Goal: Contribute content: Contribute content

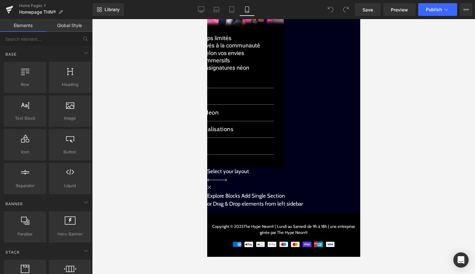
scroll to position [967, 0]
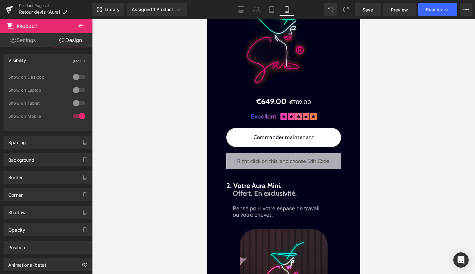
scroll to position [848, 0]
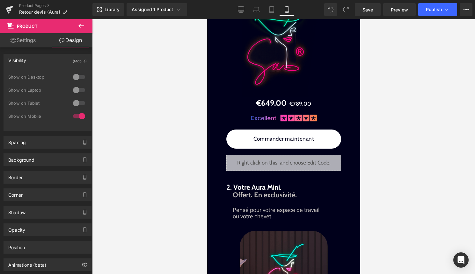
click at [79, 28] on icon at bounding box center [81, 26] width 8 height 8
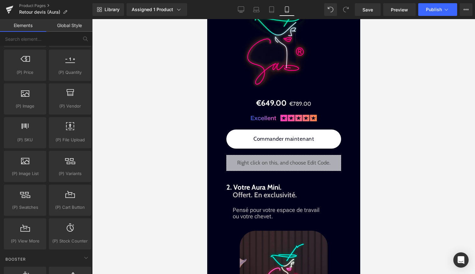
scroll to position [658, 0]
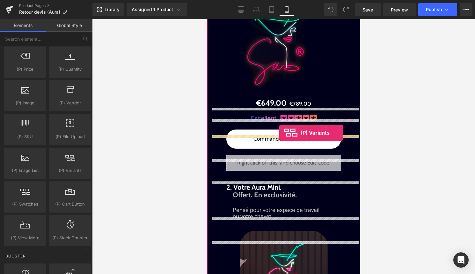
drag, startPoint x: 274, startPoint y: 181, endPoint x: 279, endPoint y: 132, distance: 50.0
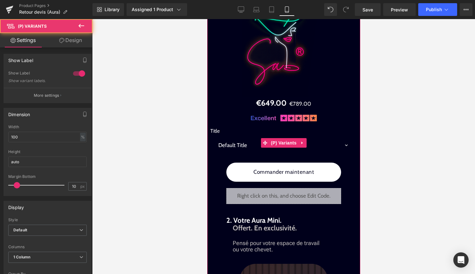
click at [247, 155] on select "Default Title" at bounding box center [283, 145] width 147 height 19
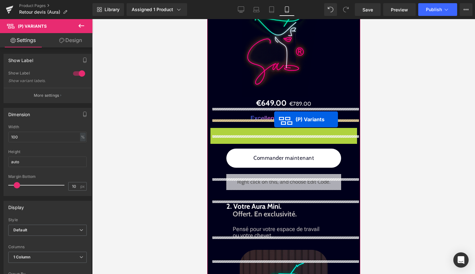
drag, startPoint x: 265, startPoint y: 153, endPoint x: 274, endPoint y: 120, distance: 34.4
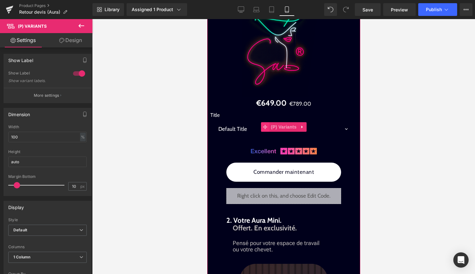
click at [267, 129] on icon at bounding box center [265, 127] width 4 height 4
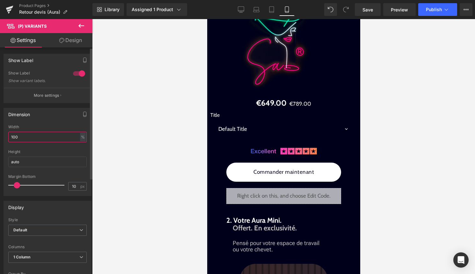
click at [58, 134] on input "100" at bounding box center [47, 137] width 78 height 11
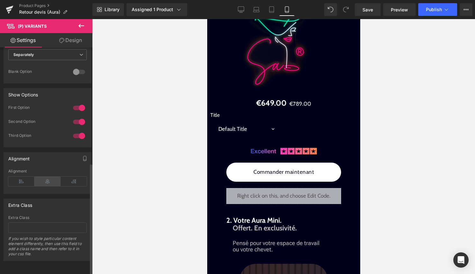
click at [51, 177] on icon at bounding box center [47, 182] width 26 height 10
click at [444, 16] on div "Library Assigned 1 Product Product Preview Sab® Manage assigned products Mobile…" at bounding box center [283, 9] width 382 height 19
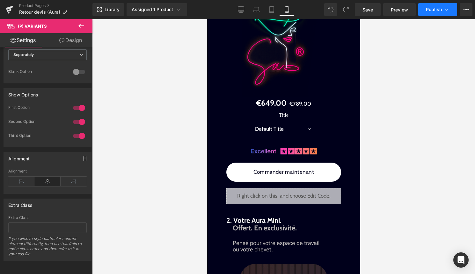
click at [444, 14] on button "Publish" at bounding box center [437, 9] width 39 height 13
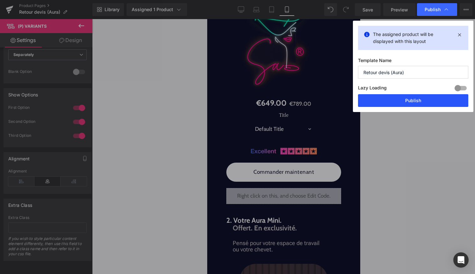
click at [421, 103] on button "Publish" at bounding box center [413, 100] width 110 height 13
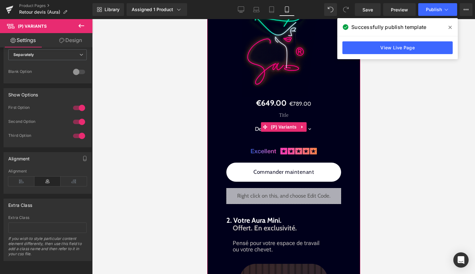
click at [286, 120] on label "Title" at bounding box center [283, 116] width 147 height 8
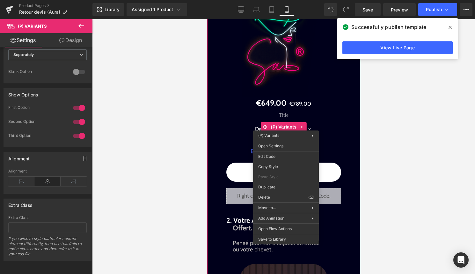
click at [286, 120] on label "Title" at bounding box center [283, 116] width 147 height 8
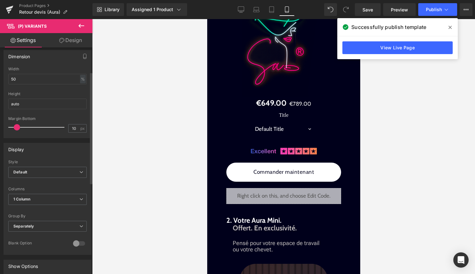
scroll to position [0, 0]
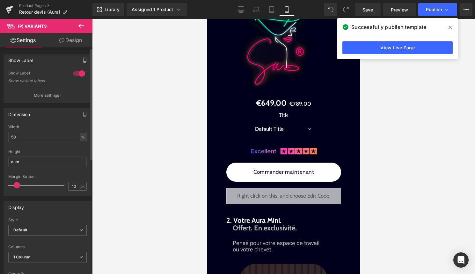
click at [78, 73] on div at bounding box center [78, 74] width 15 height 10
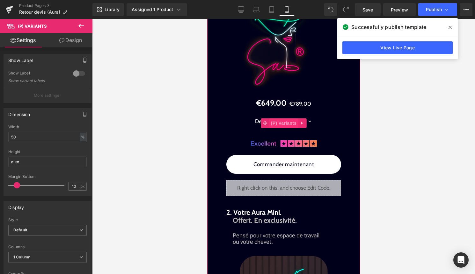
click at [279, 128] on span "(P) Variants" at bounding box center [283, 124] width 29 height 10
click at [276, 128] on span "(P) Variants" at bounding box center [283, 124] width 29 height 10
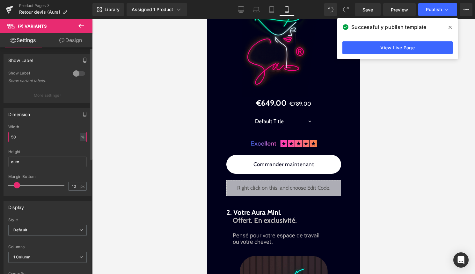
click at [38, 141] on input "50" at bounding box center [47, 137] width 78 height 11
type input "5"
type input "7"
type input "62"
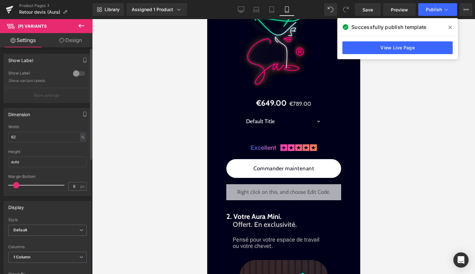
type input "8"
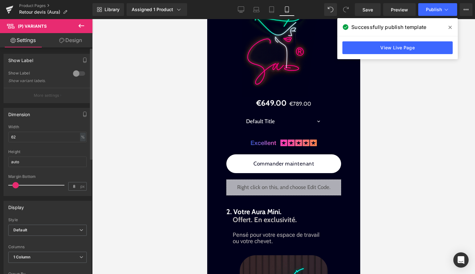
click at [18, 183] on span at bounding box center [15, 185] width 6 height 6
click at [46, 232] on span "Default" at bounding box center [47, 230] width 78 height 11
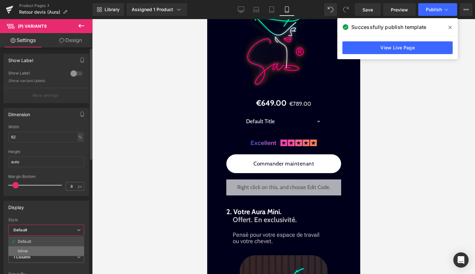
click at [43, 249] on li "Inline" at bounding box center [46, 252] width 76 height 10
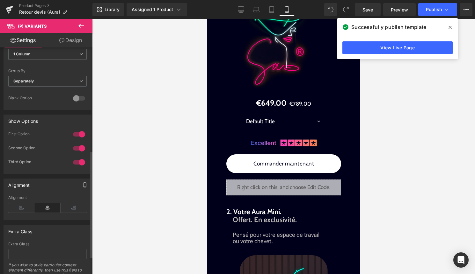
scroll to position [226, 0]
click at [79, 162] on div at bounding box center [78, 161] width 15 height 10
click at [76, 156] on div at bounding box center [78, 161] width 15 height 10
click at [449, 10] on button "Publish" at bounding box center [437, 9] width 39 height 13
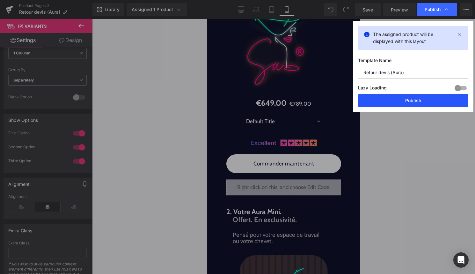
click at [412, 100] on button "Publish" at bounding box center [413, 100] width 110 height 13
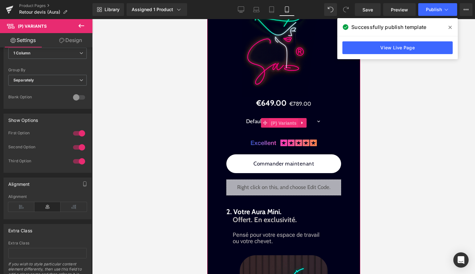
click at [285, 128] on span "(P) Variants" at bounding box center [283, 124] width 29 height 10
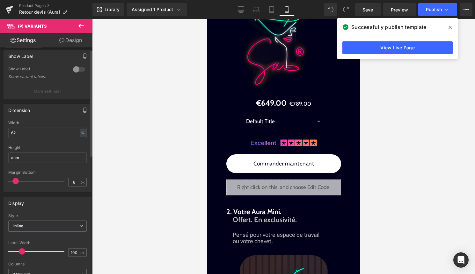
scroll to position [0, 0]
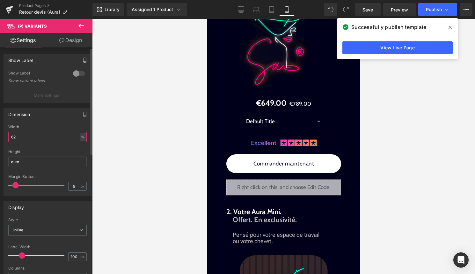
click at [20, 138] on input "62" at bounding box center [47, 137] width 78 height 11
type input "6"
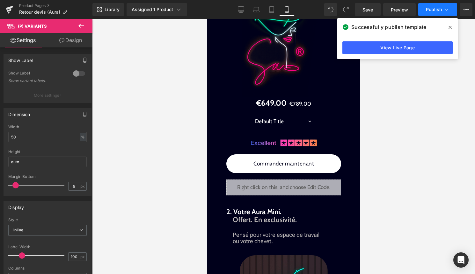
click at [439, 11] on span "Publish" at bounding box center [434, 9] width 16 height 5
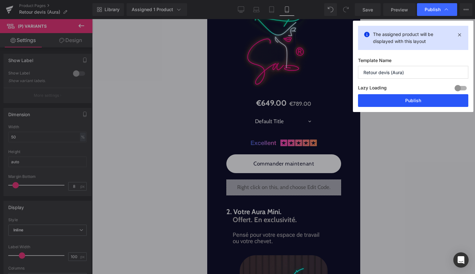
click at [425, 102] on button "Publish" at bounding box center [413, 100] width 110 height 13
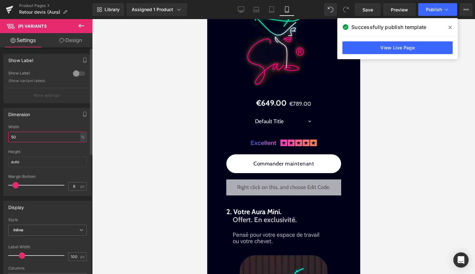
click at [62, 138] on input "50" at bounding box center [47, 137] width 78 height 11
type input "52"
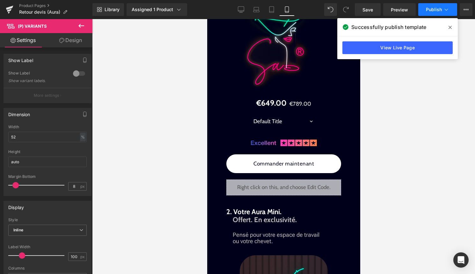
click at [432, 6] on button "Publish" at bounding box center [437, 9] width 39 height 13
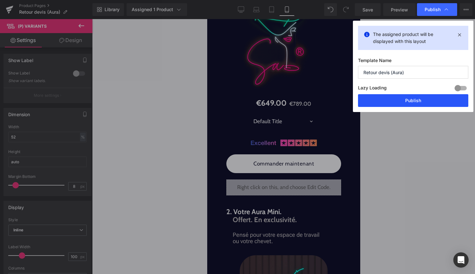
click at [405, 98] on button "Publish" at bounding box center [413, 100] width 110 height 13
